Goal: Find contact information: Find contact information

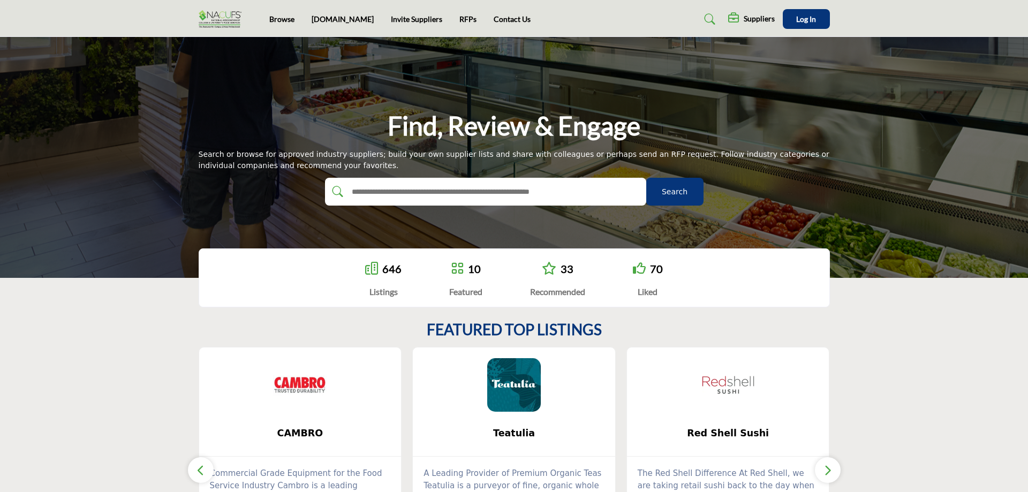
click at [431, 197] on input "text" at bounding box center [473, 192] width 255 height 16
type input "********"
click at [646, 178] on button "Search" at bounding box center [674, 192] width 57 height 28
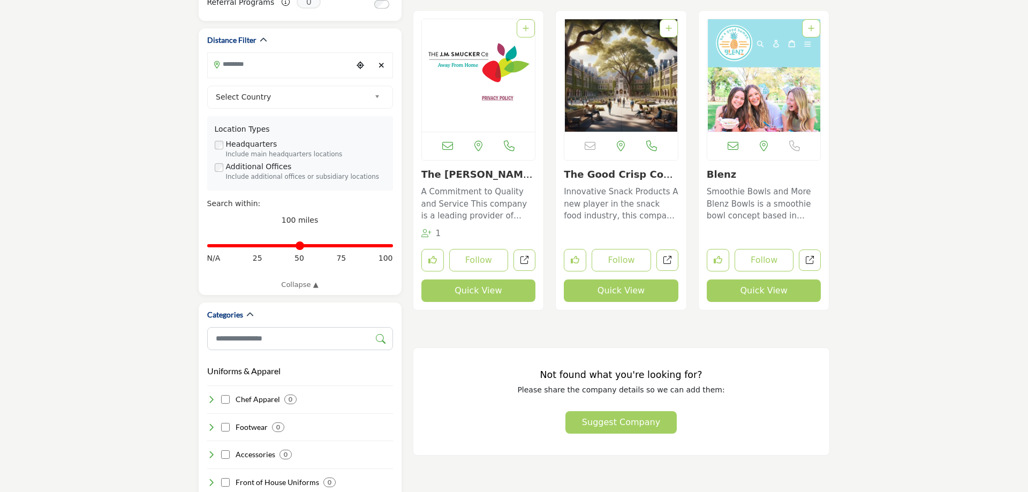
scroll to position [273, 0]
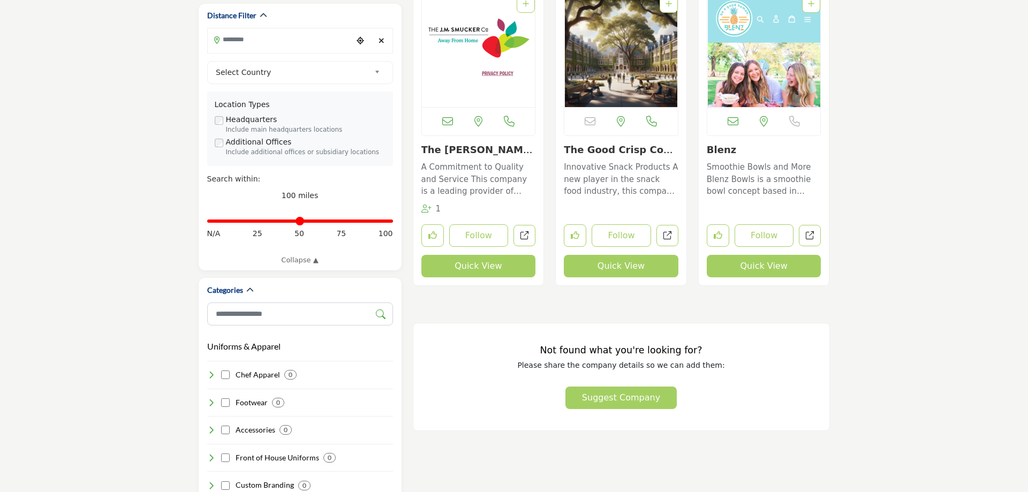
click at [470, 263] on button "Quick View" at bounding box center [478, 266] width 115 height 22
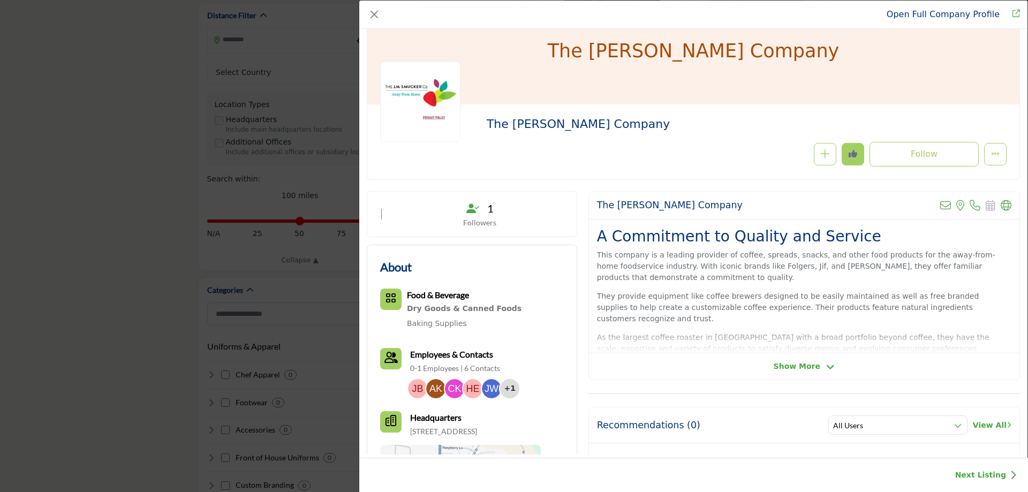
scroll to position [61, 0]
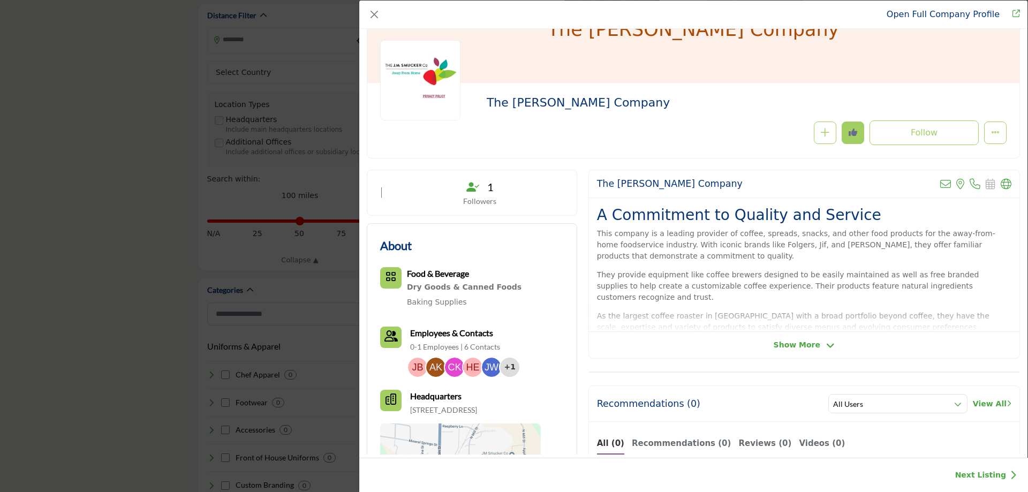
click at [791, 344] on span "Show More" at bounding box center [797, 345] width 47 height 11
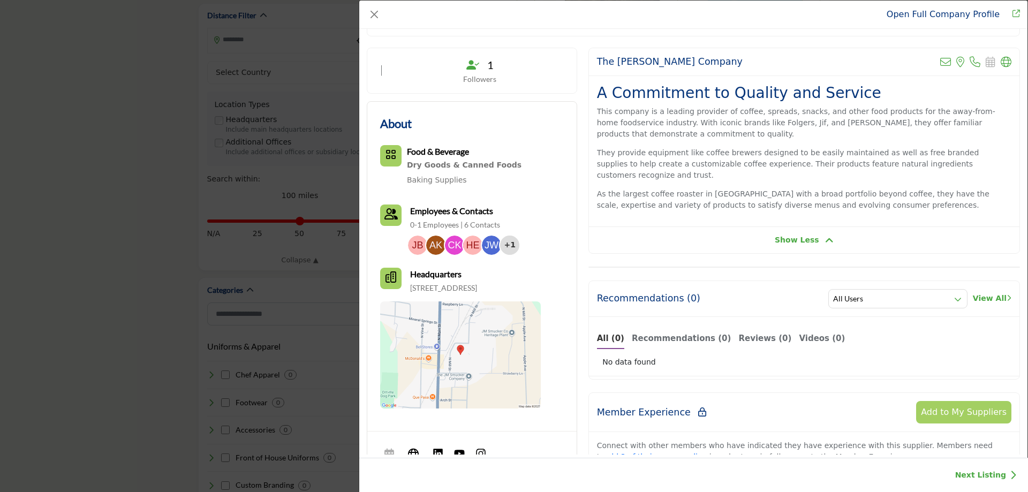
scroll to position [0, 0]
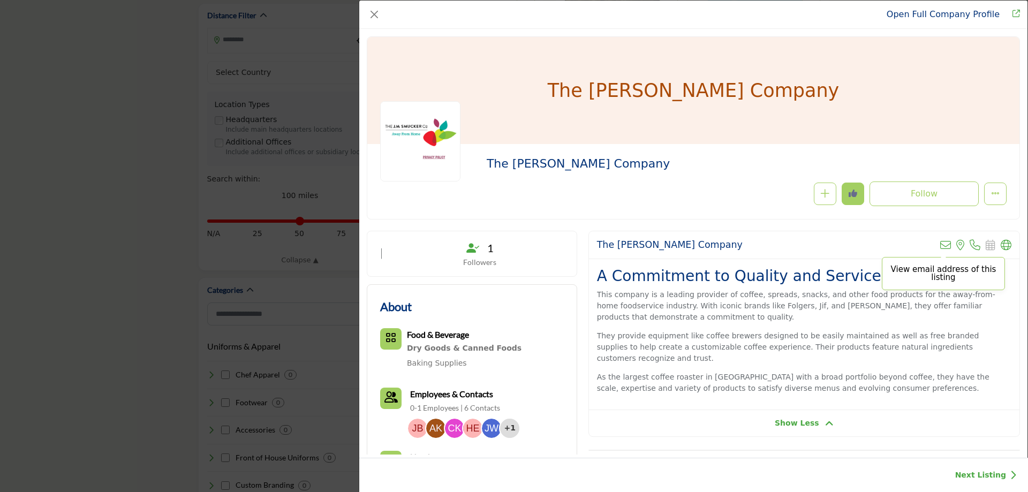
click at [947, 245] on icon "Company Data Modal" at bounding box center [945, 245] width 11 height 11
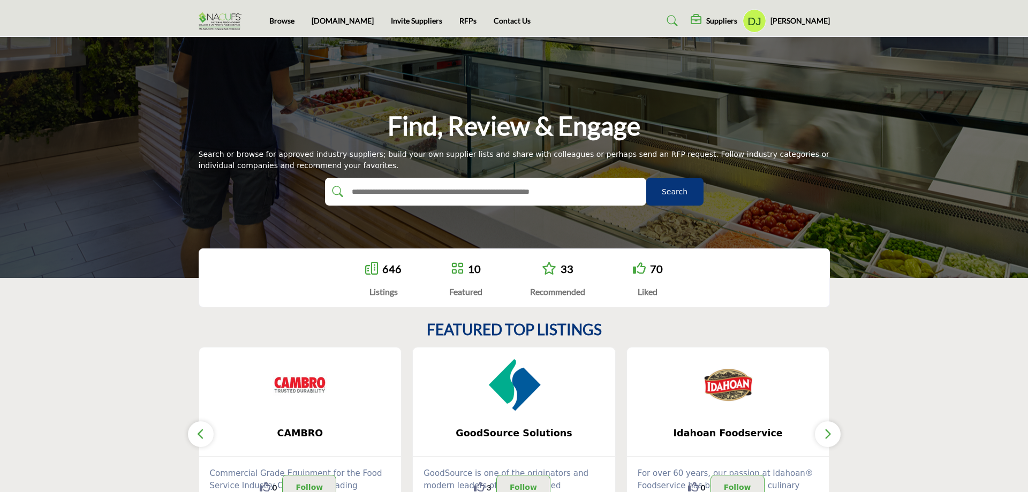
click at [449, 182] on div at bounding box center [485, 192] width 321 height 28
click at [441, 194] on input "text" at bounding box center [473, 192] width 255 height 16
type input "*******"
click at [646, 178] on button "Search" at bounding box center [674, 192] width 57 height 28
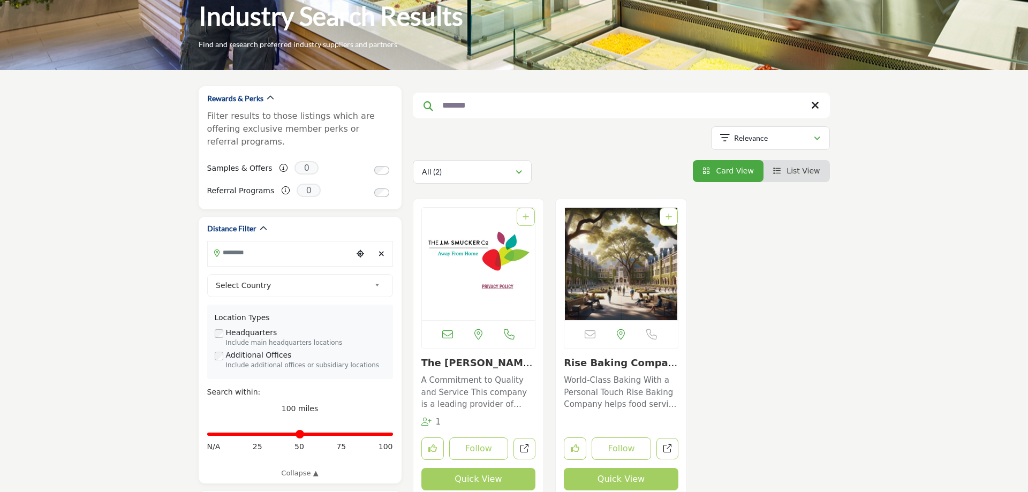
scroll to position [109, 0]
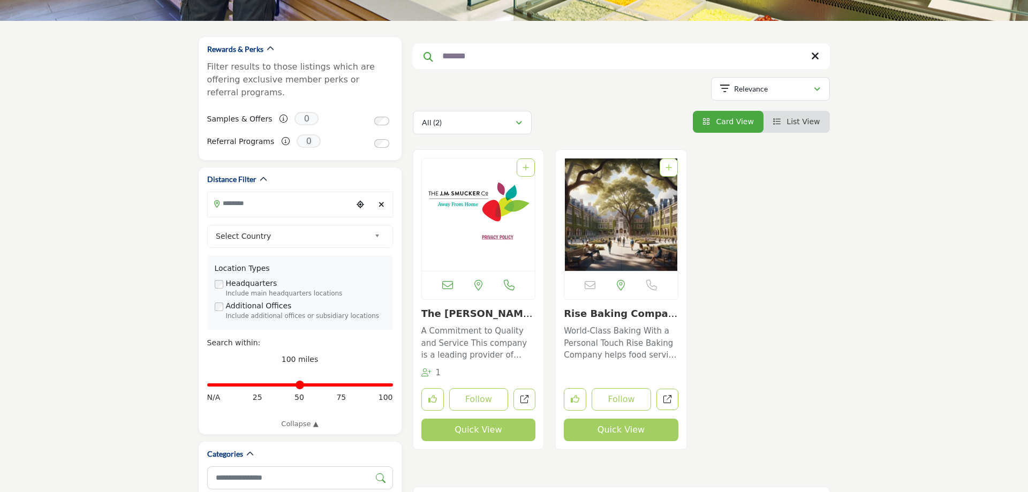
click at [487, 431] on button "Quick View" at bounding box center [478, 430] width 115 height 22
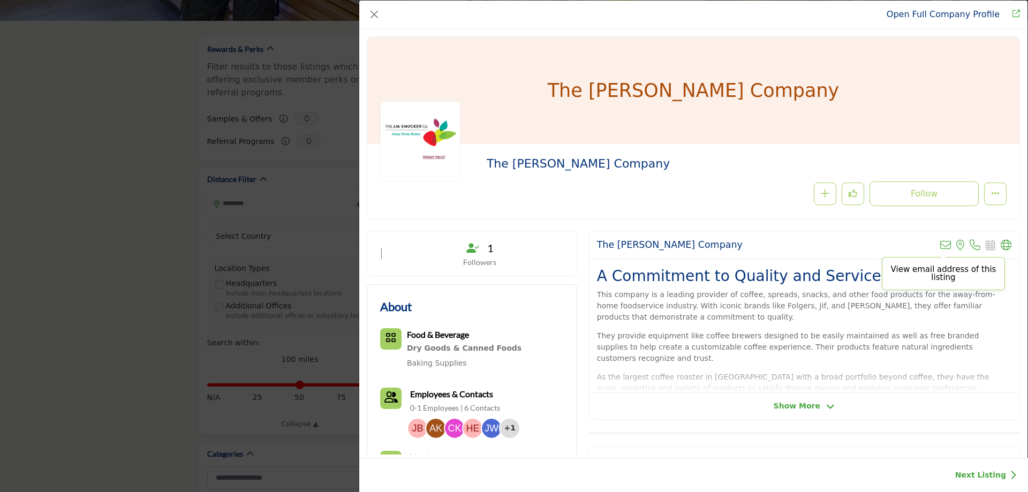
click at [942, 244] on icon "Company Data Modal" at bounding box center [945, 245] width 11 height 11
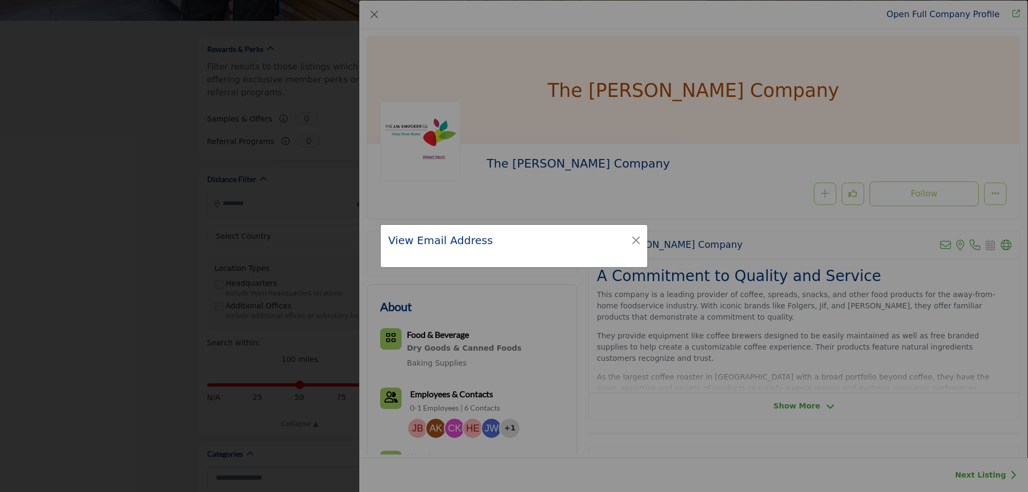
click at [469, 238] on h2 "View Email Address" at bounding box center [440, 240] width 104 height 16
click at [637, 240] on button "Close" at bounding box center [636, 240] width 15 height 15
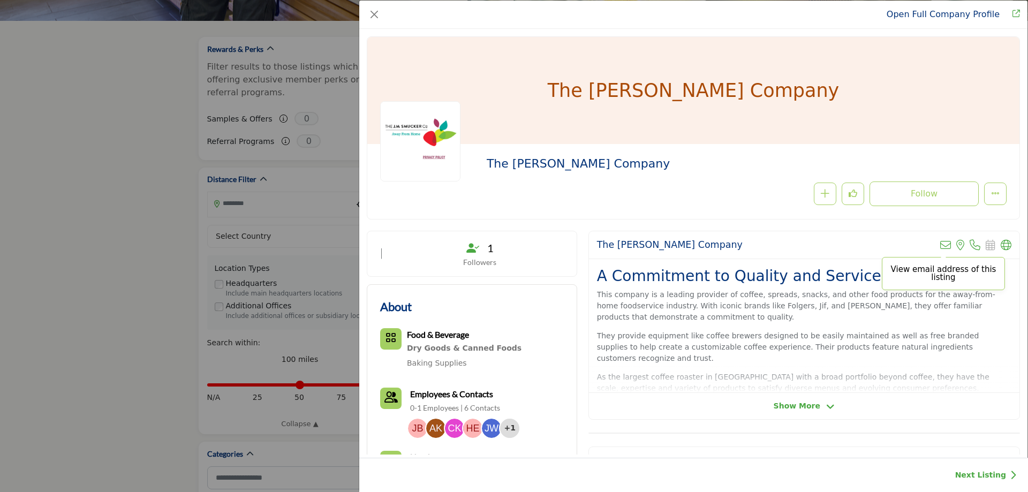
click at [948, 246] on icon "Company Data Modal" at bounding box center [945, 245] width 11 height 11
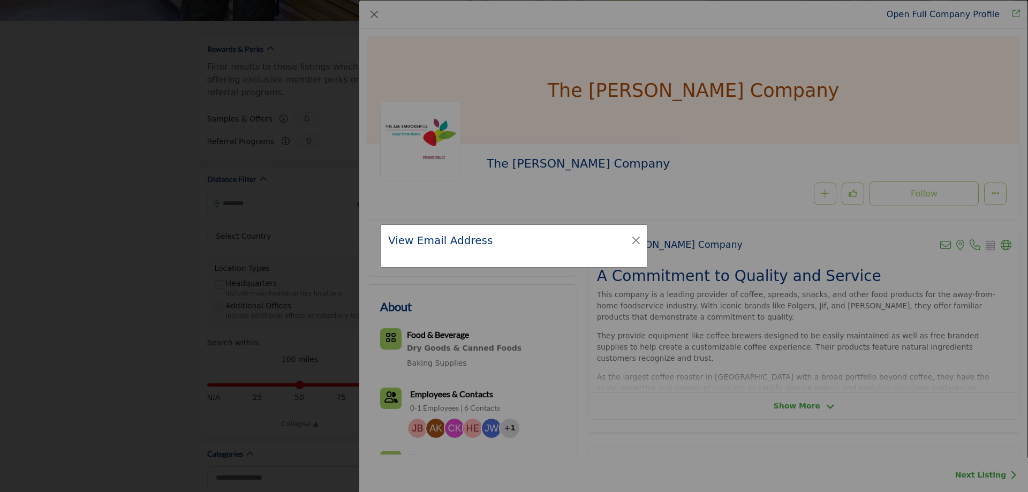
click at [440, 244] on h2 "View Email Address" at bounding box center [440, 240] width 104 height 16
click at [632, 240] on button "Close" at bounding box center [636, 240] width 15 height 15
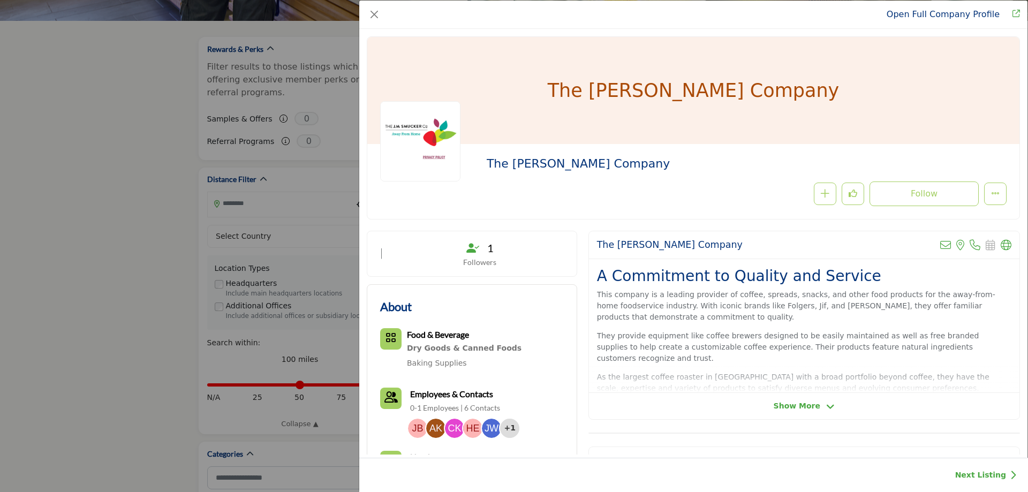
click at [375, 18] on button "Close" at bounding box center [374, 14] width 15 height 15
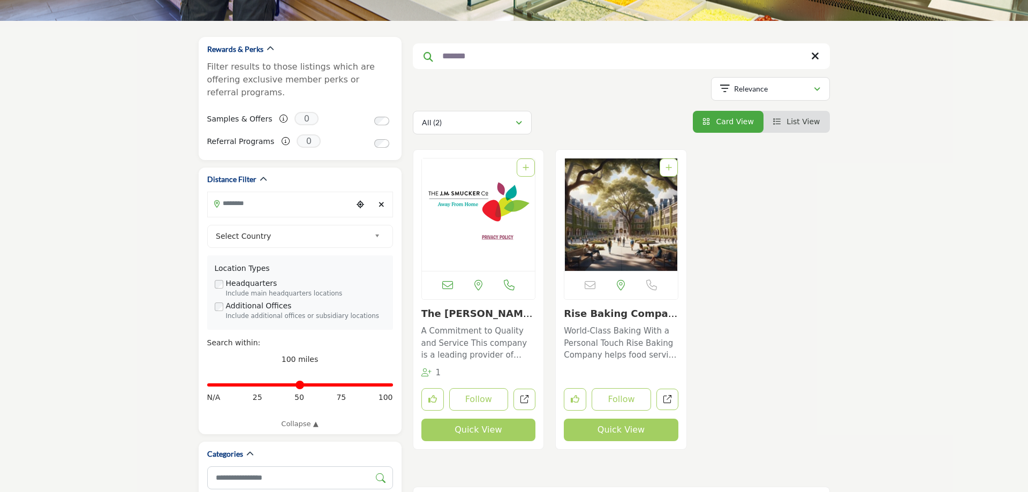
click at [463, 200] on img "Open Listing in new tab" at bounding box center [479, 215] width 114 height 112
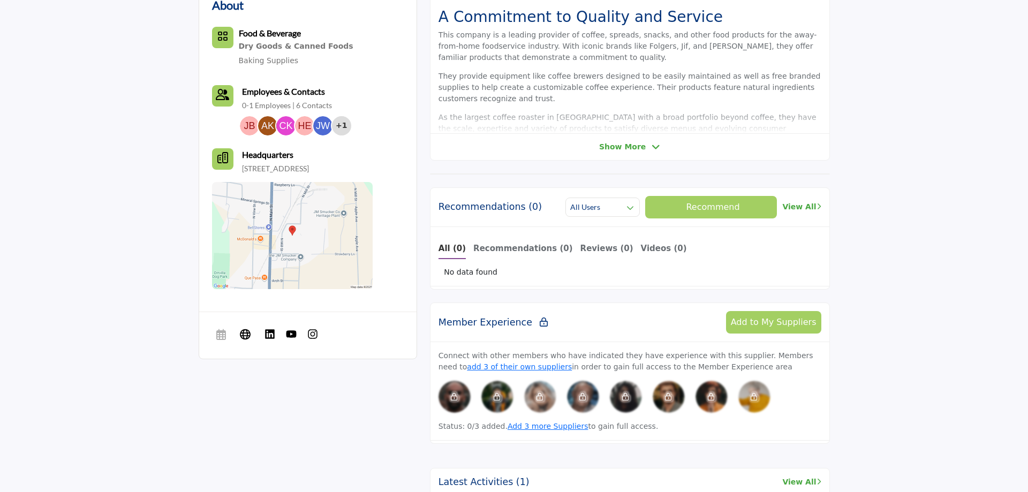
scroll to position [328, 0]
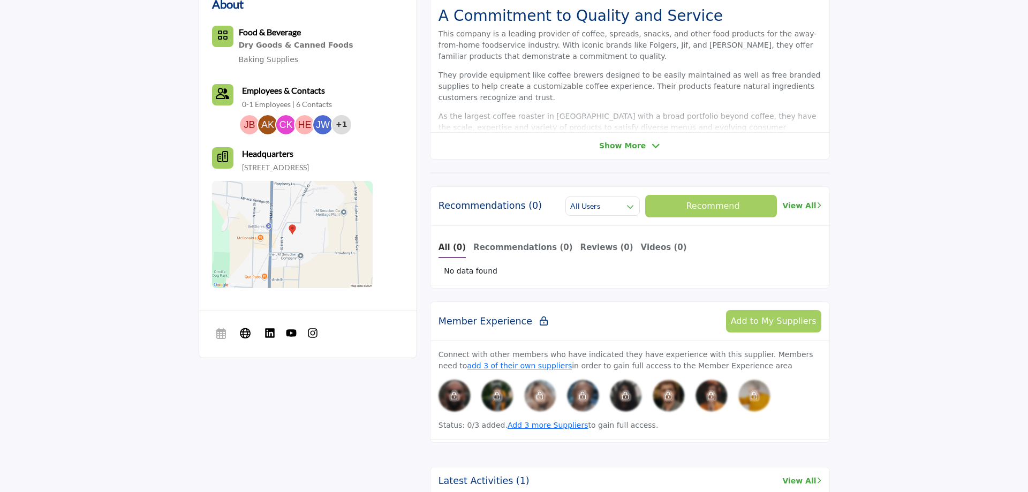
click at [313, 104] on p "0-1 Employees | 6 Contacts" at bounding box center [287, 104] width 90 height 11
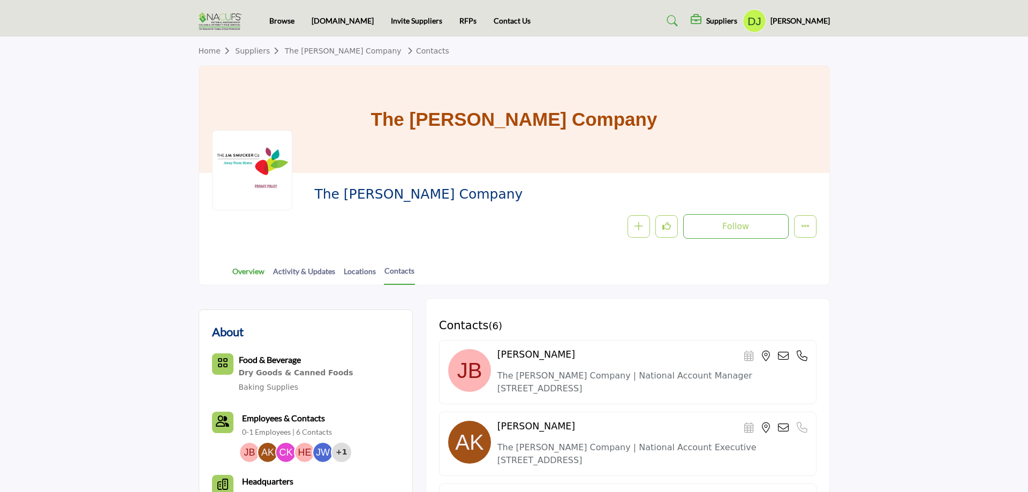
click at [240, 271] on link "Overview" at bounding box center [248, 275] width 33 height 19
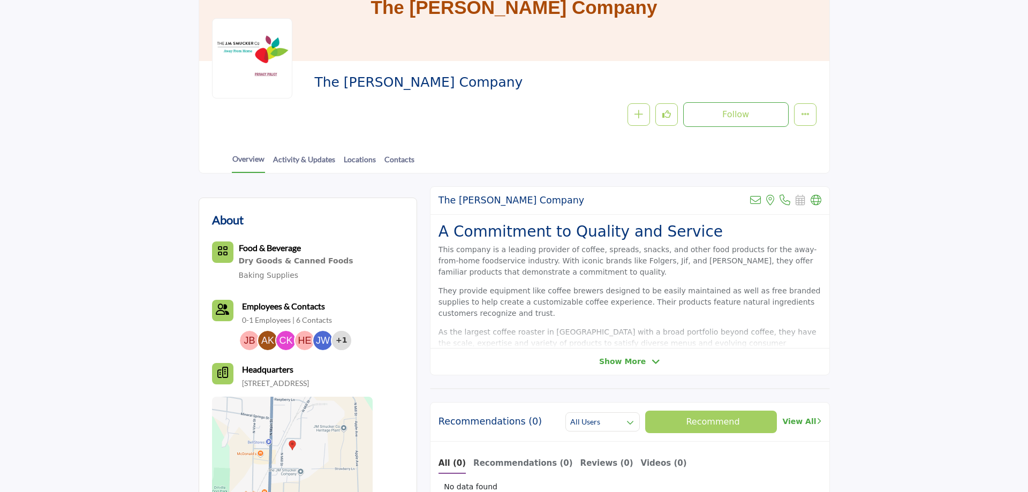
scroll to position [55, 0]
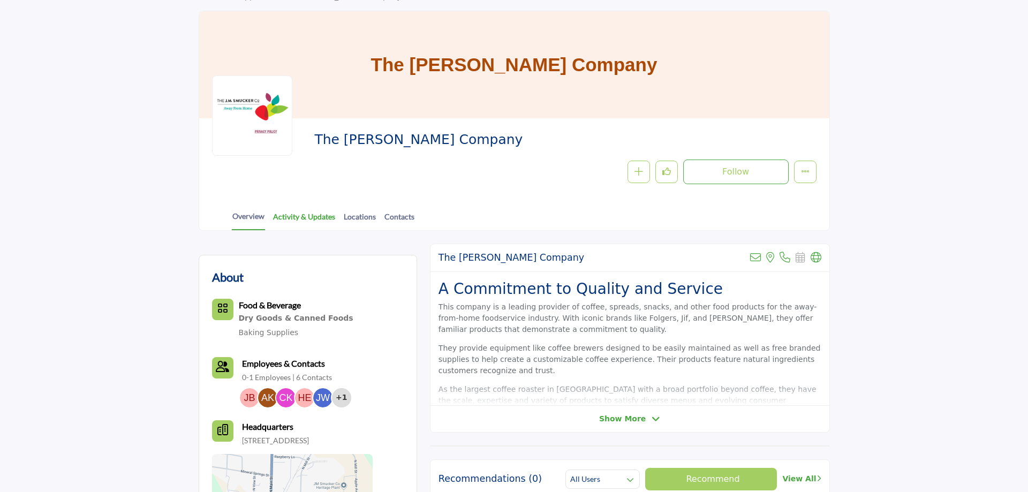
click at [313, 213] on link "Activity & Updates" at bounding box center [304, 220] width 63 height 19
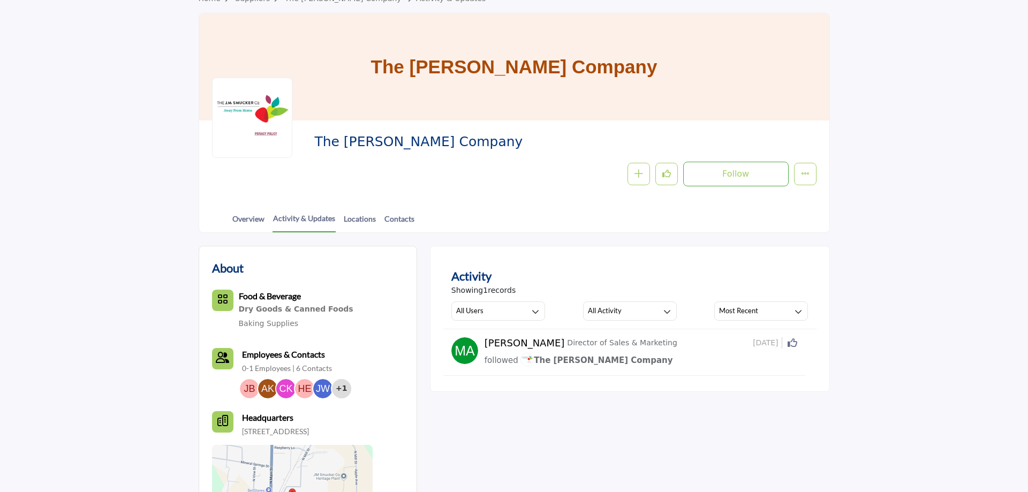
scroll to position [55, 0]
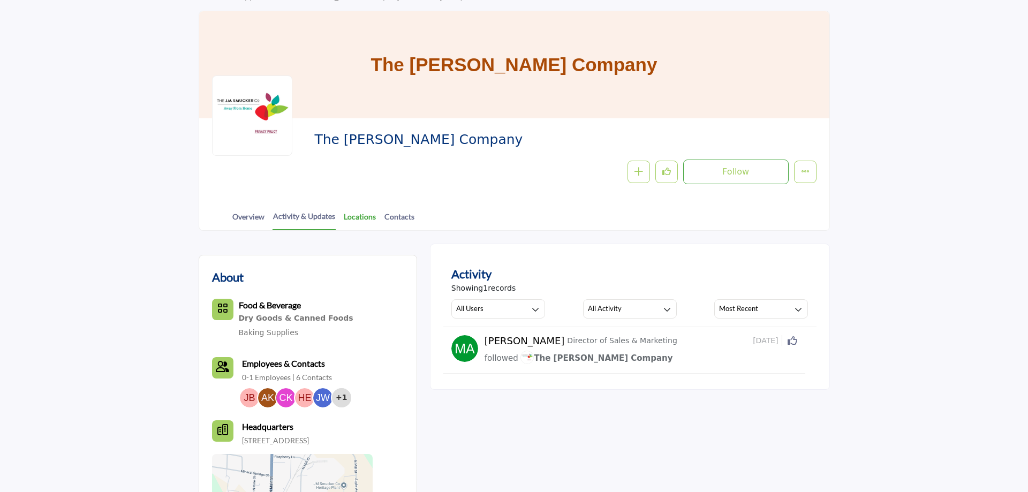
click at [368, 218] on link "Locations" at bounding box center [359, 220] width 33 height 19
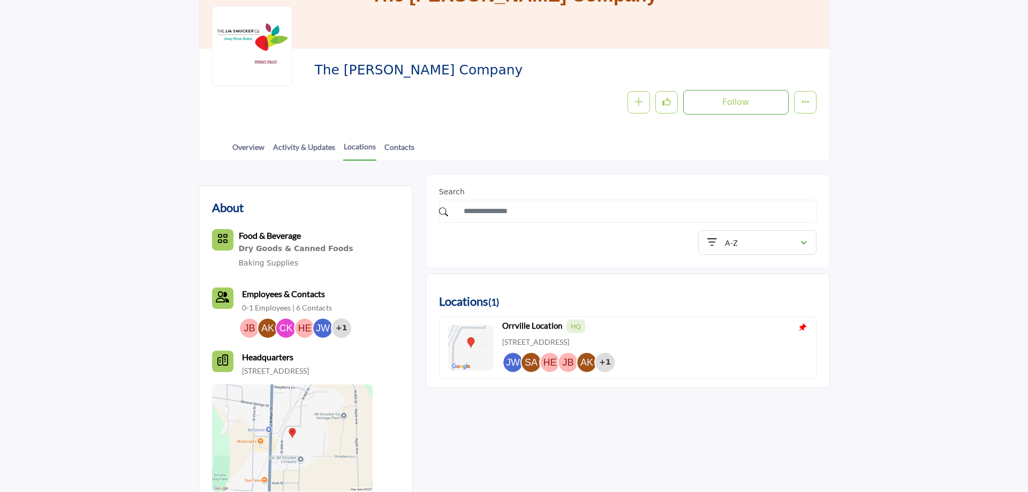
scroll to position [109, 0]
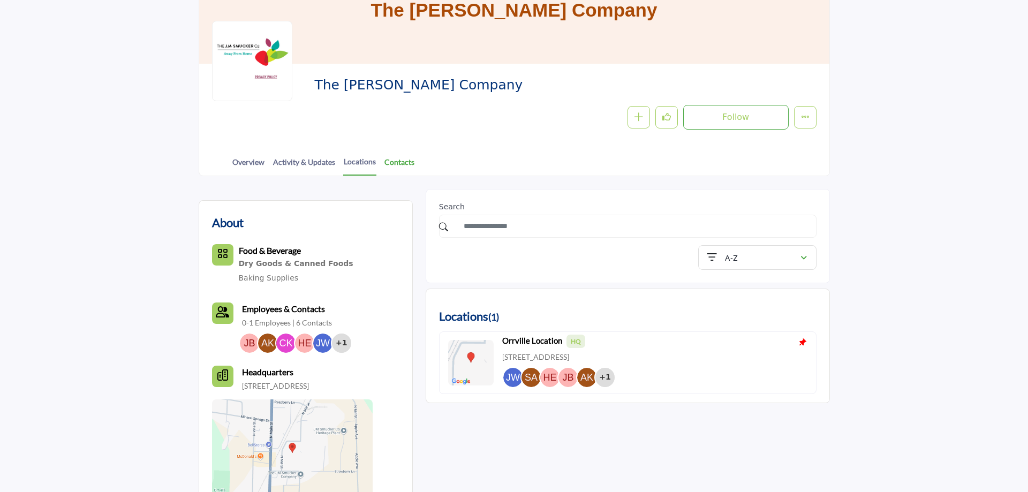
click at [409, 163] on link "Contacts" at bounding box center [399, 165] width 31 height 19
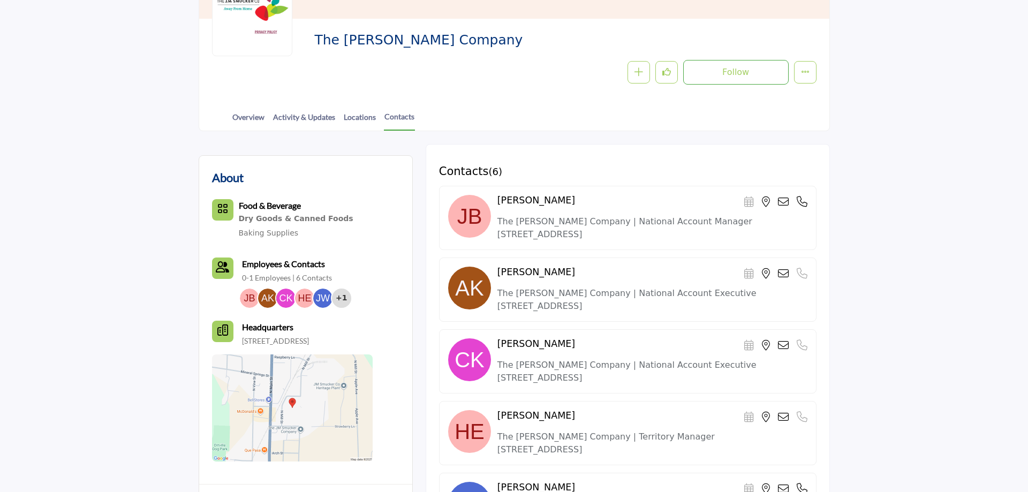
scroll to position [55, 0]
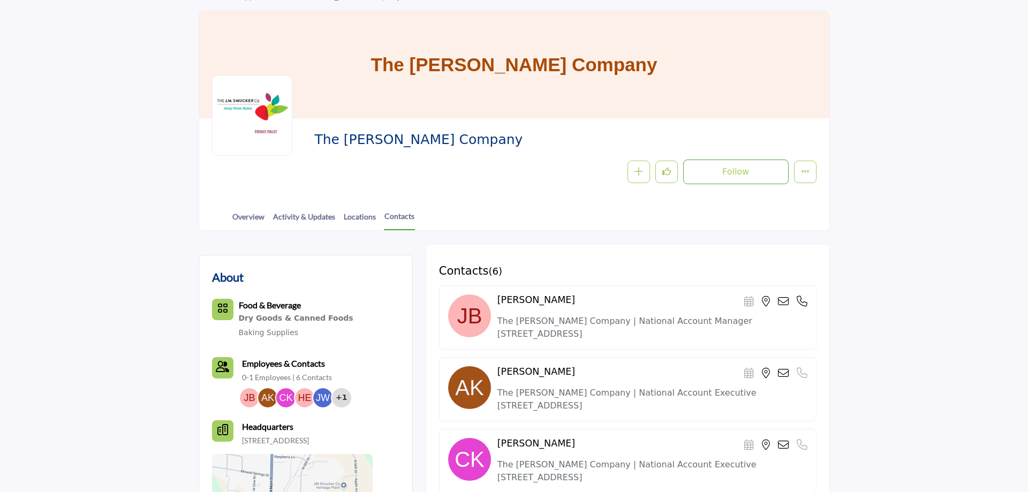
click at [784, 372] on icon at bounding box center [783, 373] width 11 height 11
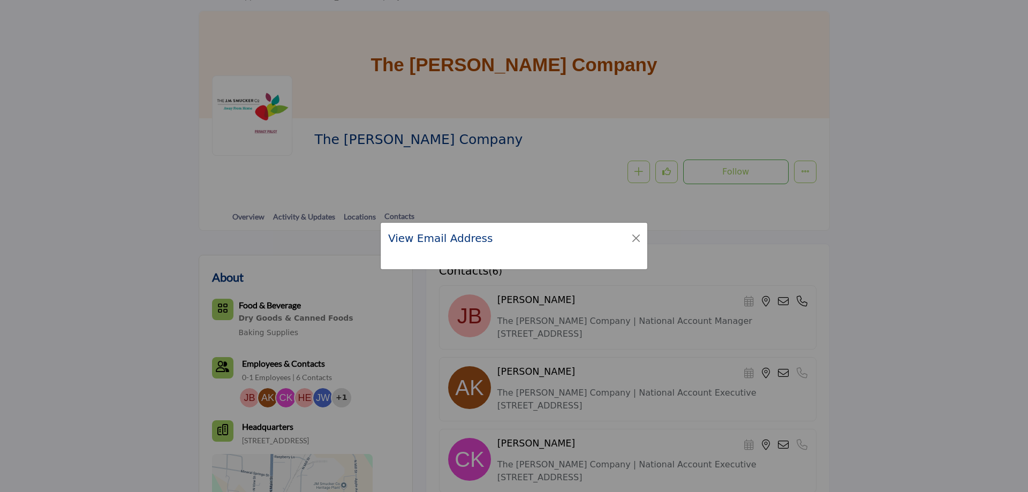
click at [433, 242] on h2 "View Email Address" at bounding box center [440, 238] width 104 height 16
click at [639, 237] on button "Close" at bounding box center [636, 238] width 15 height 15
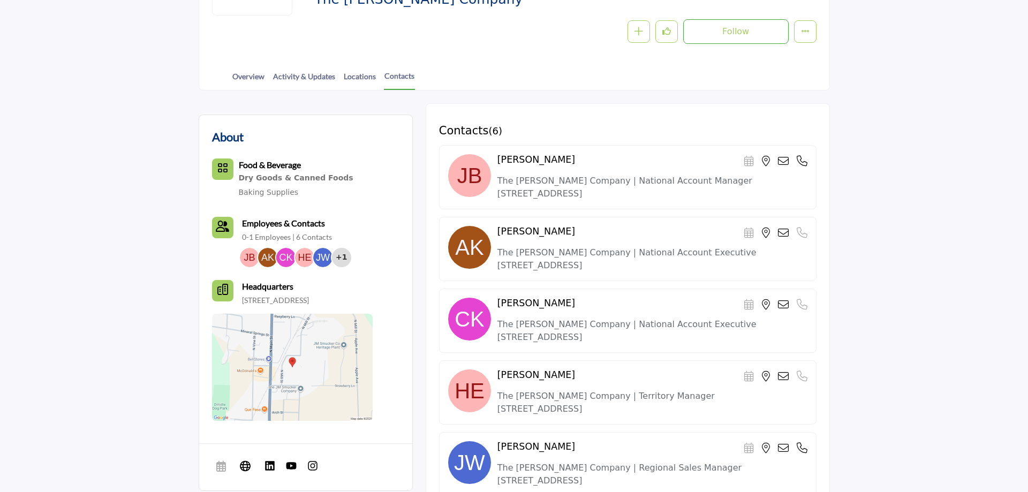
scroll to position [164, 0]
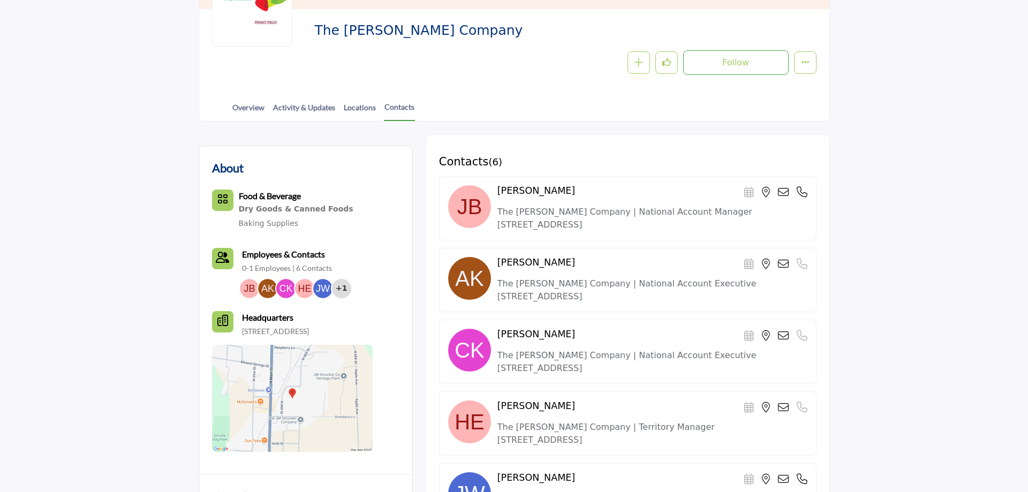
click at [803, 193] on icon at bounding box center [802, 192] width 11 height 11
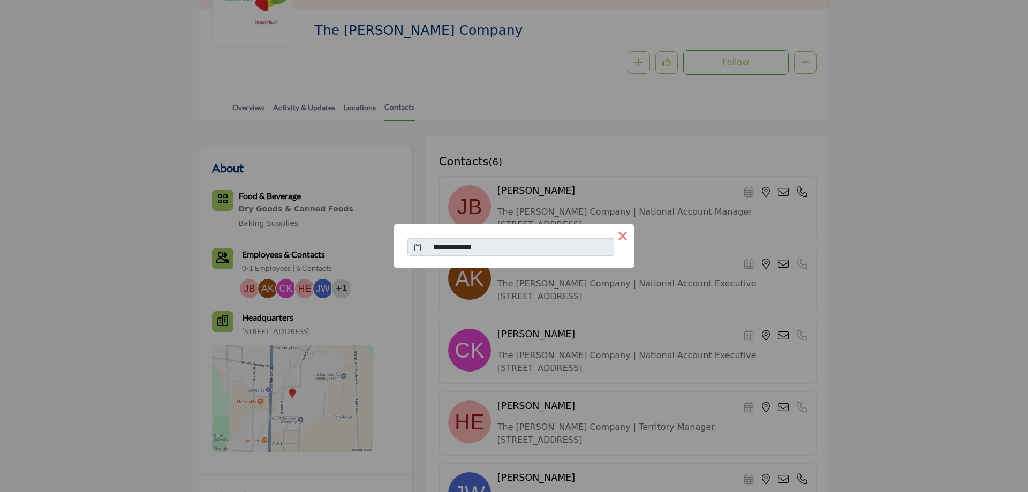
click at [625, 235] on button "×" at bounding box center [623, 235] width 22 height 22
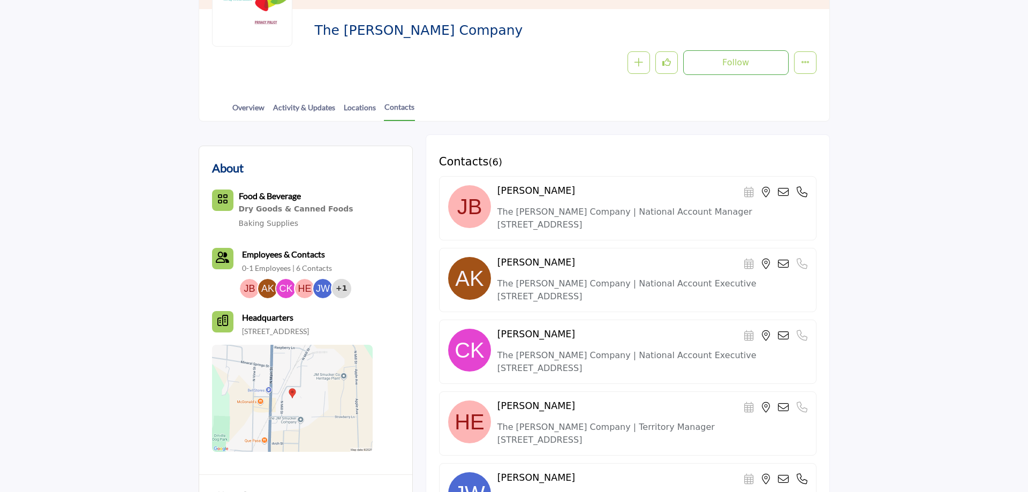
click at [787, 193] on icon at bounding box center [783, 192] width 11 height 11
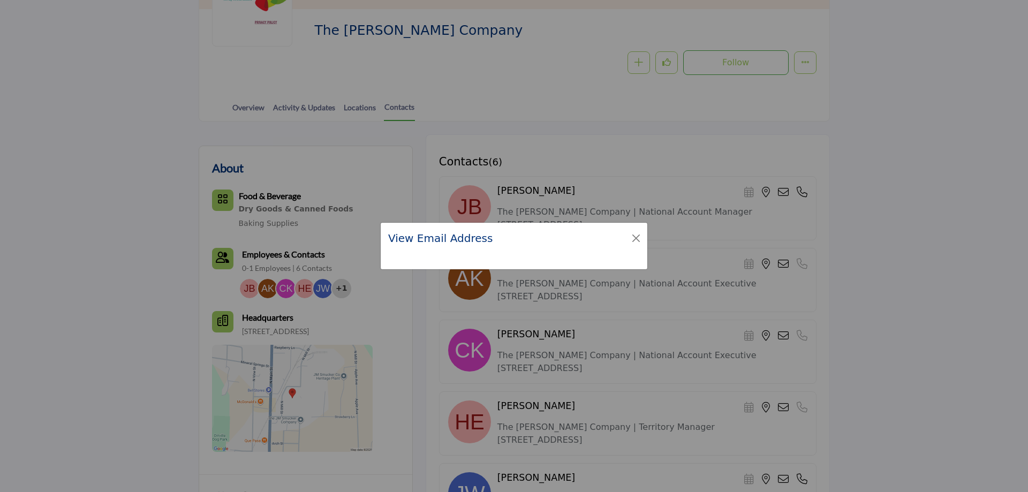
click at [449, 250] on div "View Email Address" at bounding box center [514, 238] width 267 height 31
click at [450, 250] on div "View Email Address" at bounding box center [514, 238] width 267 height 31
click at [635, 238] on button "Close" at bounding box center [636, 238] width 15 height 15
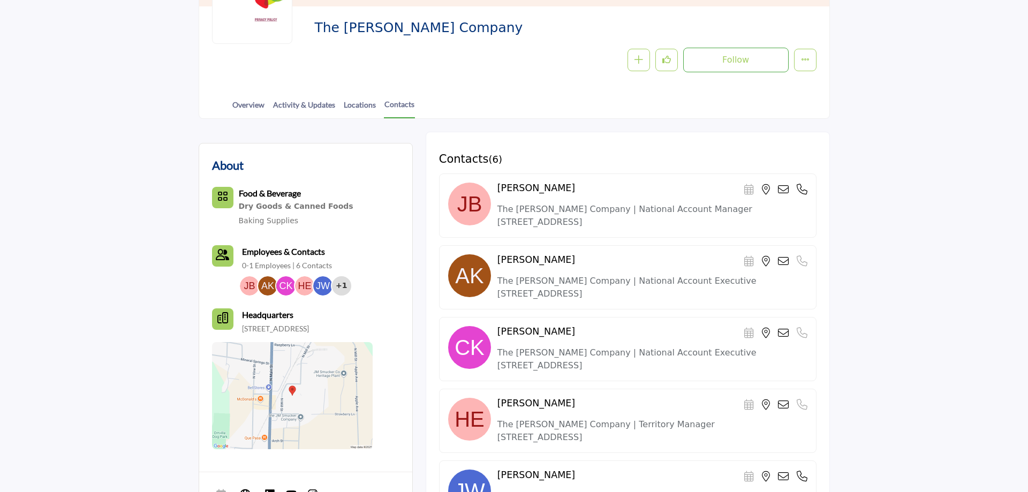
scroll to position [0, 0]
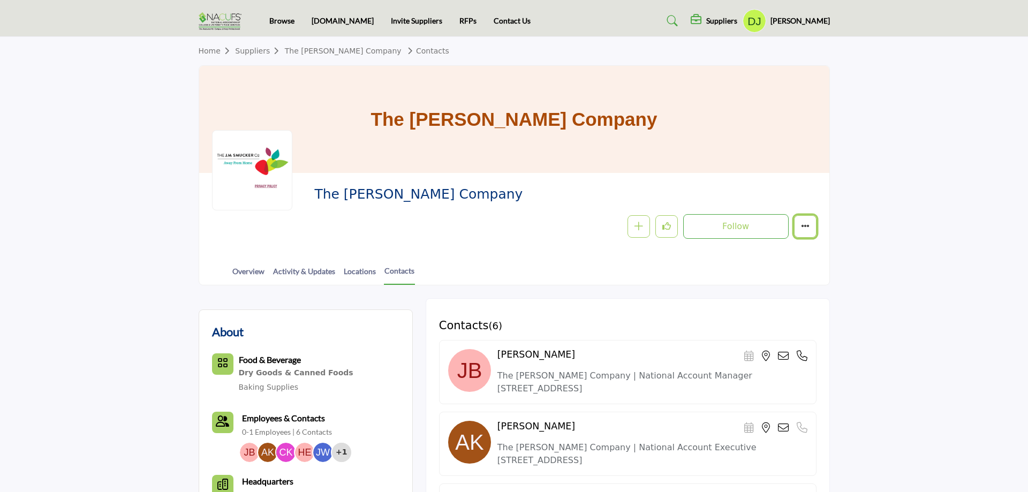
click at [799, 227] on button "More details" at bounding box center [805, 226] width 22 height 22
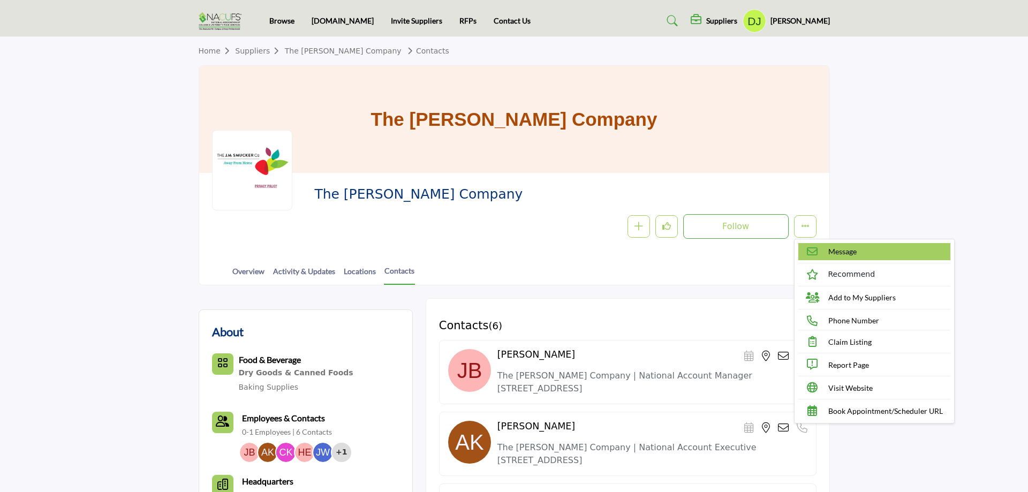
click at [857, 255] on link "Message" at bounding box center [874, 251] width 152 height 17
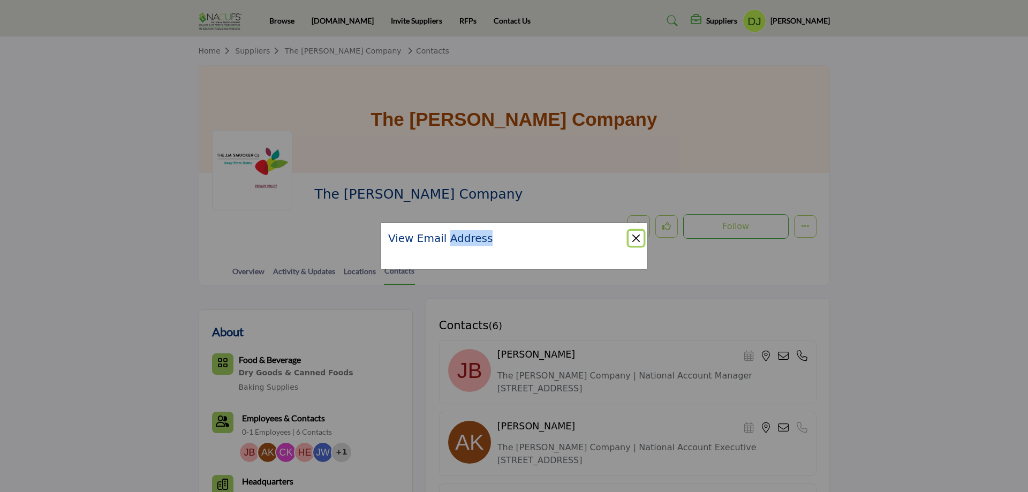
click at [639, 239] on button "Close" at bounding box center [636, 238] width 15 height 15
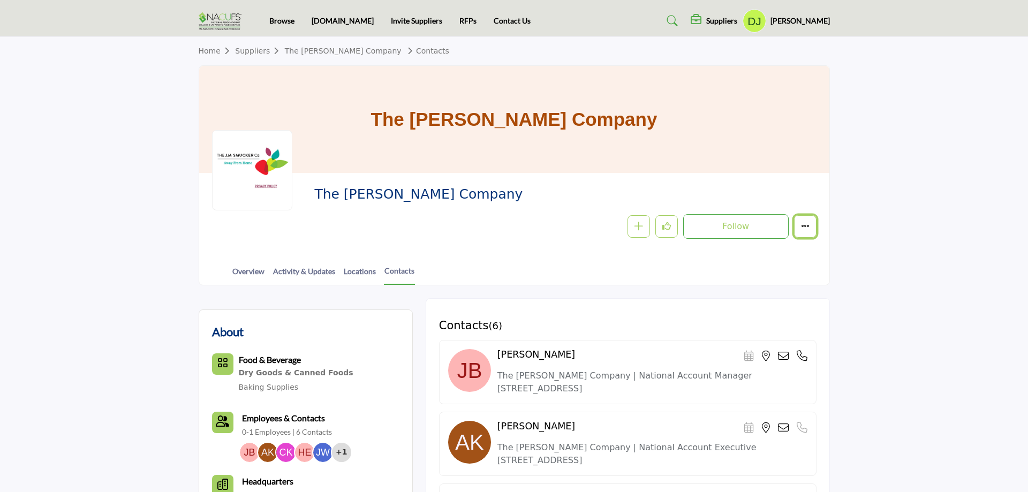
click at [806, 228] on icon "More details" at bounding box center [805, 226] width 9 height 9
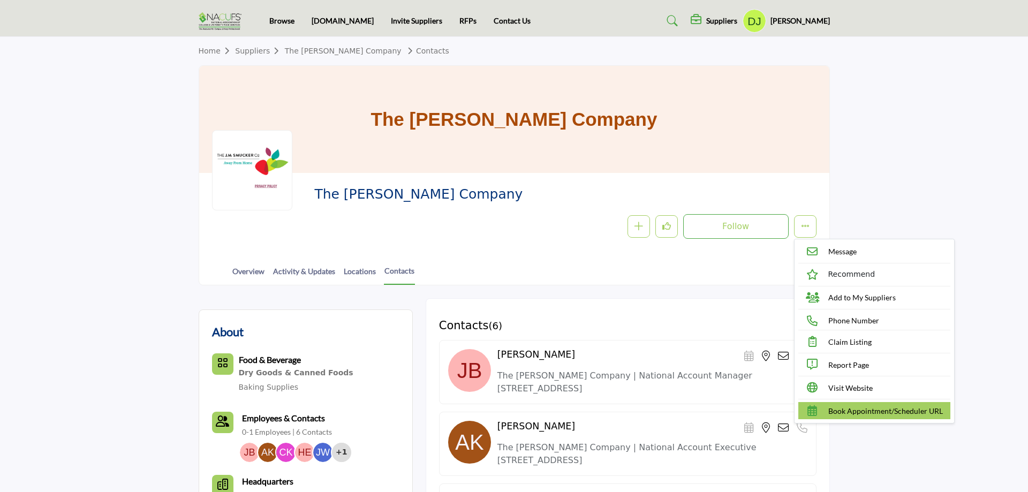
click at [860, 406] on span "Book Appointment/Scheduler URL" at bounding box center [885, 410] width 115 height 11
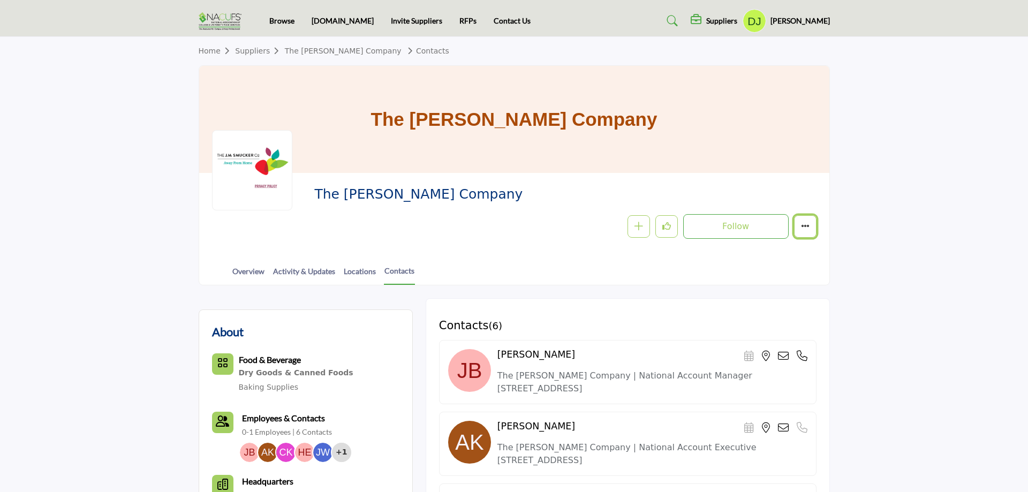
click at [804, 223] on icon "More details" at bounding box center [805, 226] width 9 height 9
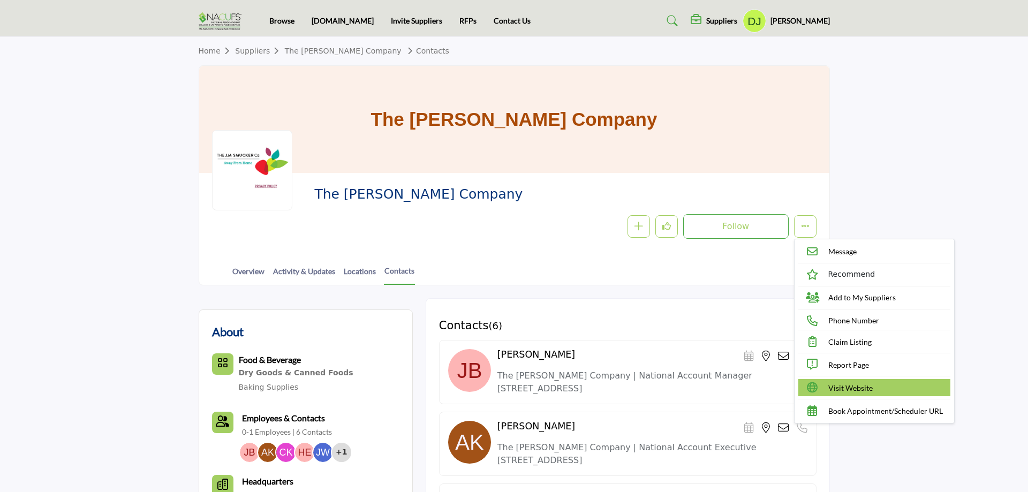
click at [856, 392] on span "Visit Website" at bounding box center [850, 387] width 44 height 11
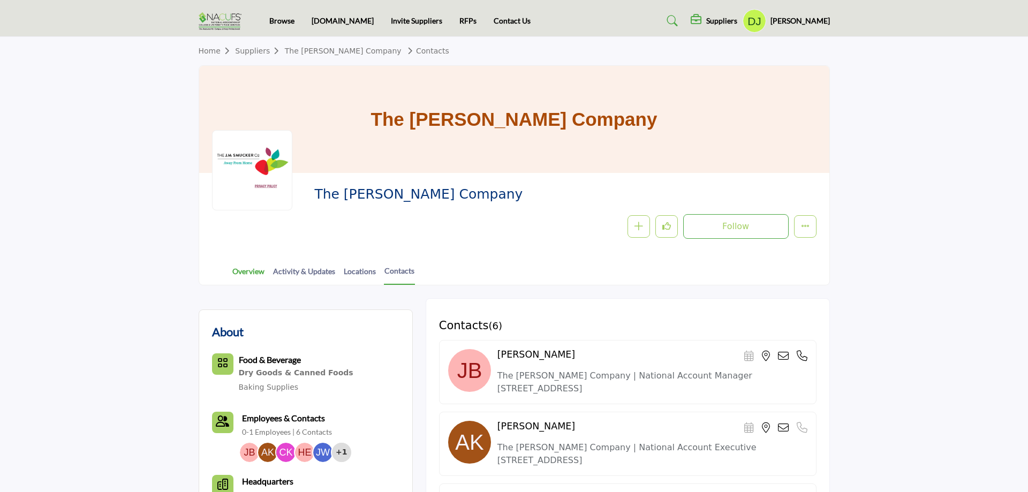
click at [248, 272] on link "Overview" at bounding box center [248, 275] width 33 height 19
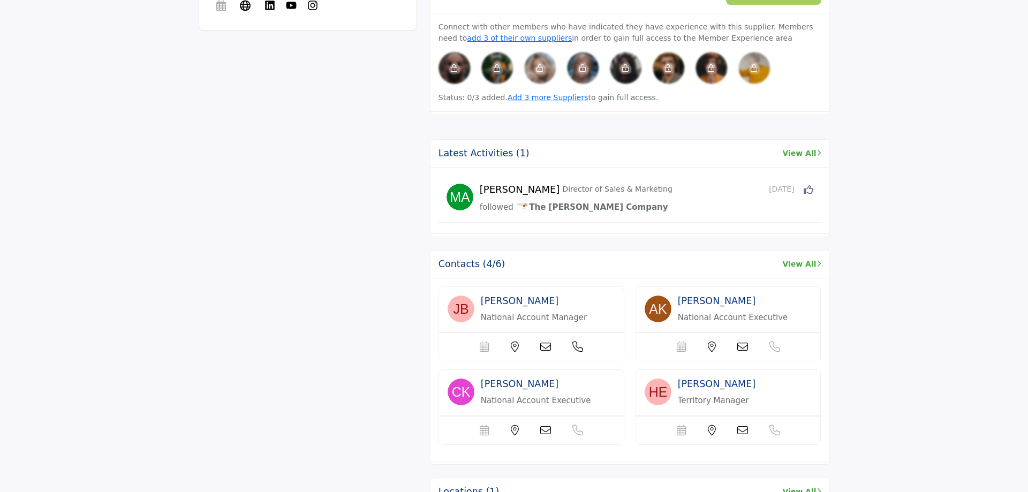
scroll to position [929, 0]
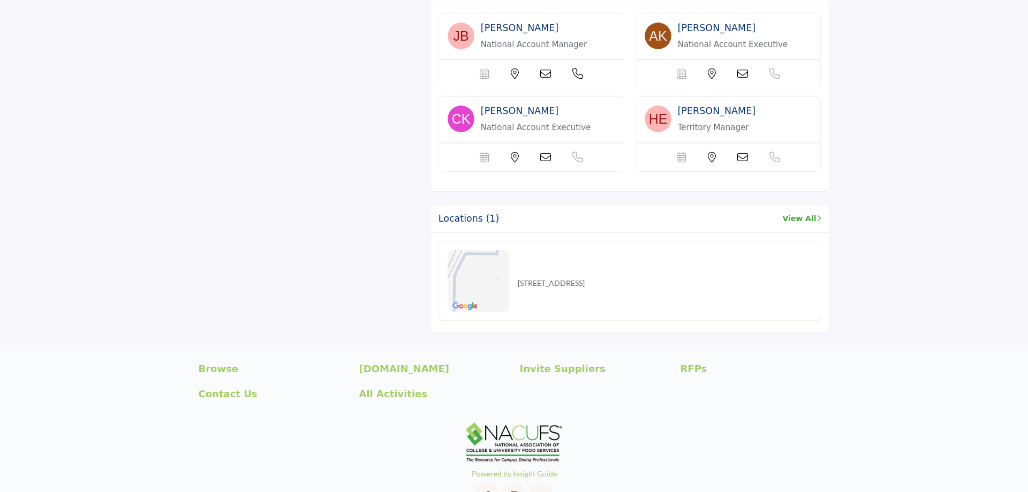
click at [482, 297] on img at bounding box center [479, 281] width 62 height 62
click at [514, 33] on span "[PERSON_NAME]" at bounding box center [520, 27] width 78 height 11
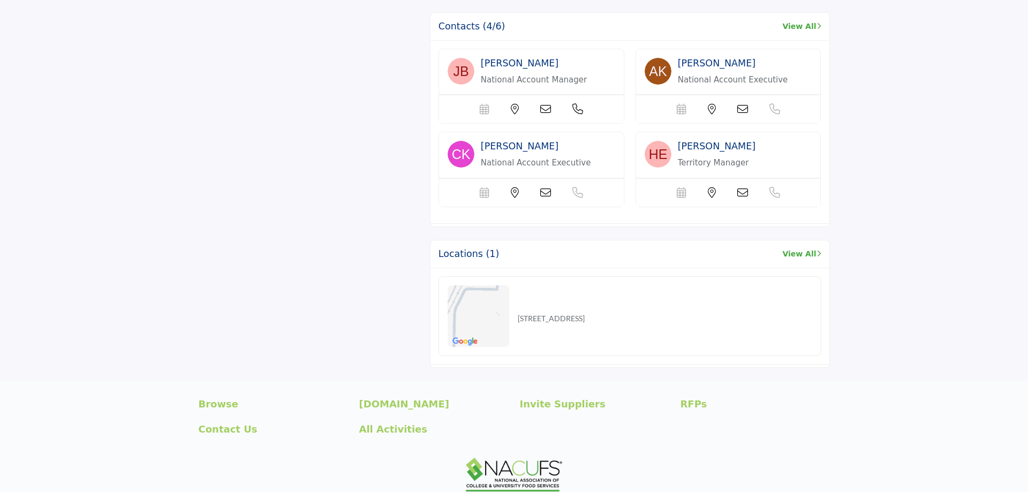
scroll to position [874, 0]
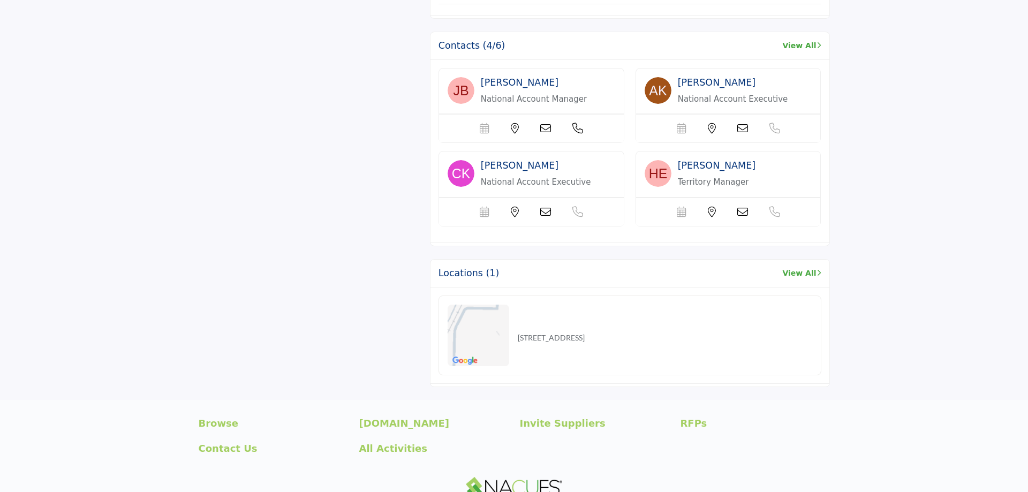
click at [507, 79] on span "[PERSON_NAME]" at bounding box center [520, 82] width 78 height 11
click at [510, 95] on p "National Account Manager" at bounding box center [538, 99] width 115 height 12
click at [596, 98] on p "National Account Executive" at bounding box center [538, 99] width 115 height 12
click at [596, 105] on p "Territory Manager" at bounding box center [538, 99] width 115 height 12
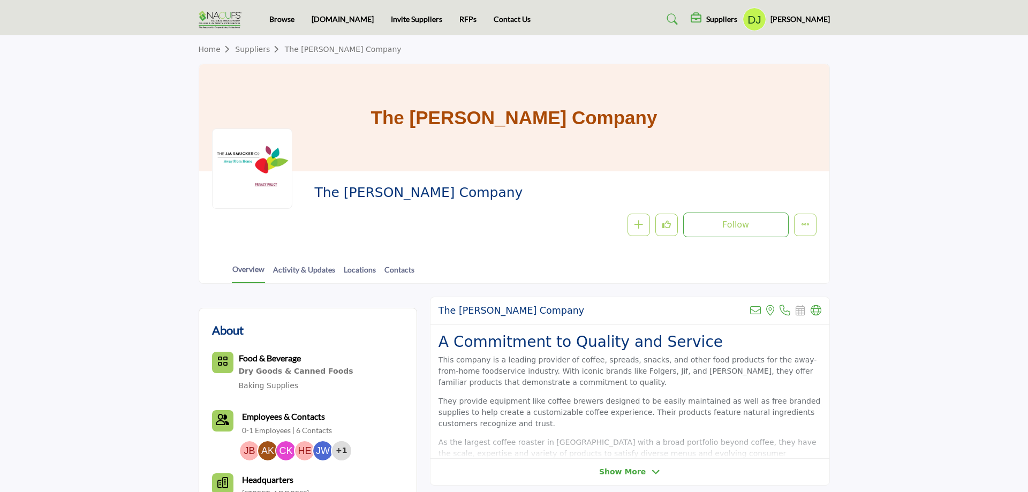
scroll to position [0, 0]
